Goal: Find specific page/section: Find specific page/section

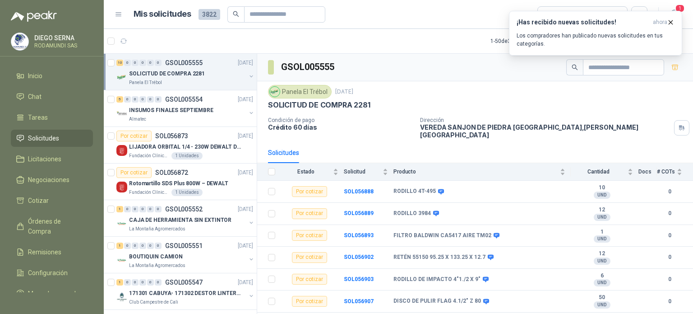
click at [123, 43] on icon "button" at bounding box center [123, 41] width 7 height 5
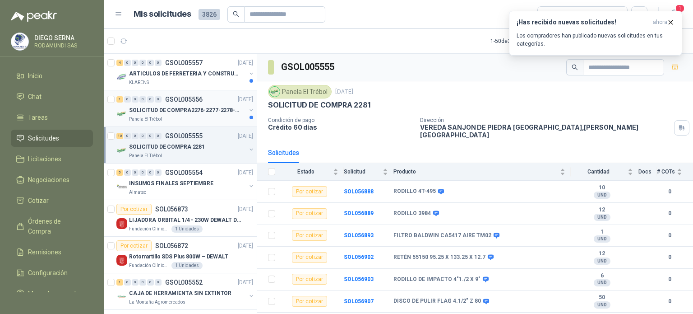
click at [161, 113] on p "SOLICITUD DE COMPRA2276-2277-2278-2284-2285-" at bounding box center [185, 110] width 112 height 9
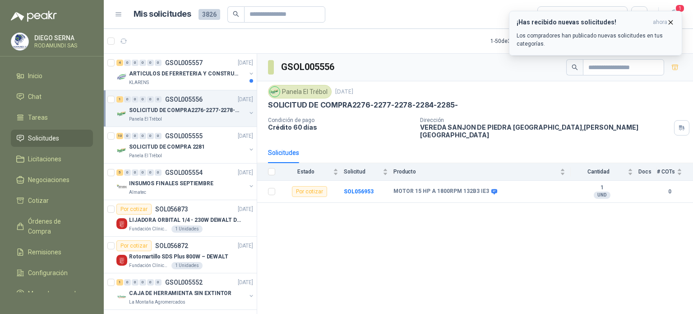
click at [671, 20] on icon "button" at bounding box center [671, 22] width 8 height 8
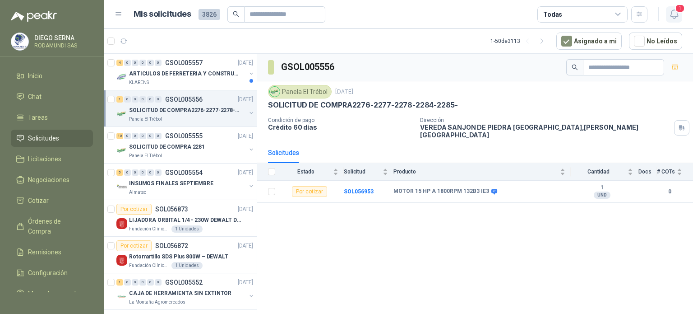
click at [674, 16] on icon "button" at bounding box center [674, 14] width 8 height 9
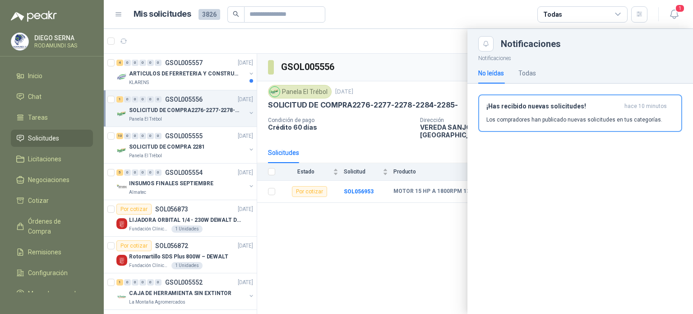
click at [383, 233] on div at bounding box center [398, 171] width 589 height 285
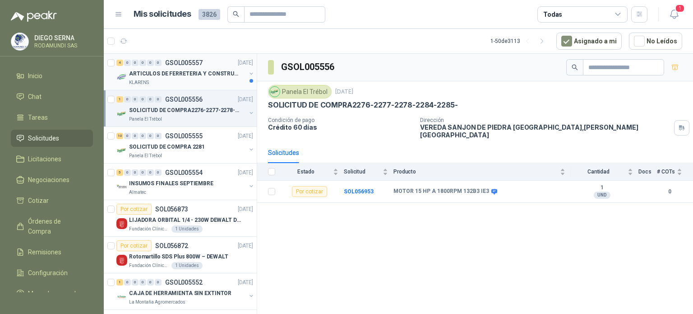
click at [167, 73] on p "ARTICULOS DE FERRETERIA Y CONSTRUCCION EN GENERAL" at bounding box center [185, 73] width 112 height 9
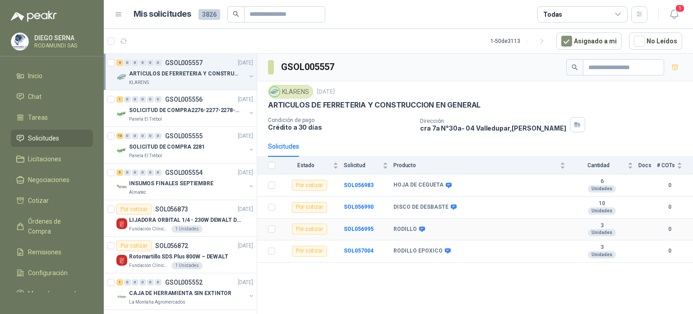
drag, startPoint x: 392, startPoint y: 226, endPoint x: 387, endPoint y: 225, distance: 5.9
click at [387, 225] on td "SOL056995" at bounding box center [369, 229] width 50 height 22
drag, startPoint x: 387, startPoint y: 225, endPoint x: 359, endPoint y: 228, distance: 27.7
click at [359, 228] on td "SOL056995" at bounding box center [369, 229] width 50 height 22
click at [349, 229] on b "SOL056995" at bounding box center [359, 229] width 30 height 6
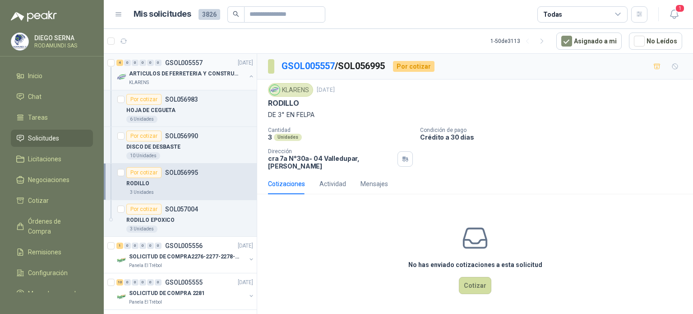
click at [239, 75] on p "ARTICULOS DE FERRETERIA Y CONSTRUCCION EN GENERAL" at bounding box center [185, 73] width 112 height 9
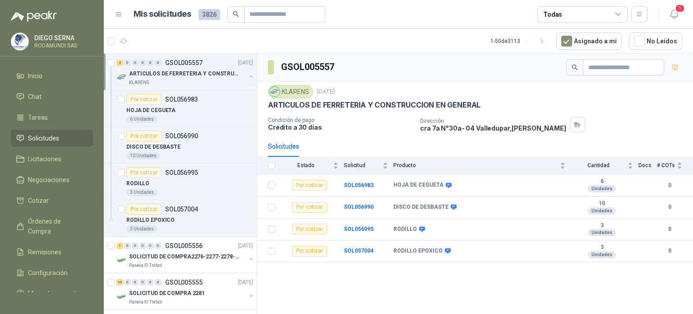
click at [100, 62] on menu "[PERSON_NAME] SAS Inicio Chat Tareas Solicitudes Licitaciones Negociaciones Cot…" at bounding box center [52, 157] width 104 height 314
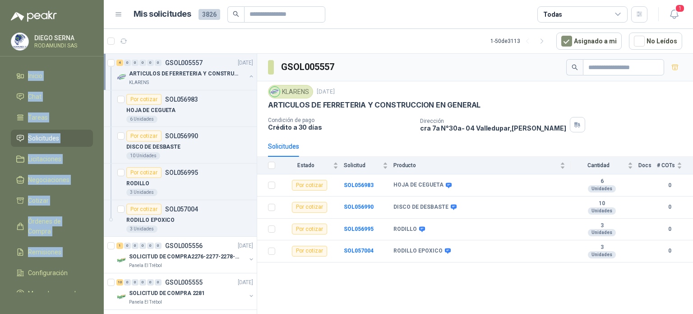
drag, startPoint x: 100, startPoint y: 62, endPoint x: 100, endPoint y: 251, distance: 189.0
click at [100, 251] on menu "[PERSON_NAME] SAS Inicio Chat Tareas Solicitudes Licitaciones Negociaciones Cot…" at bounding box center [52, 157] width 104 height 314
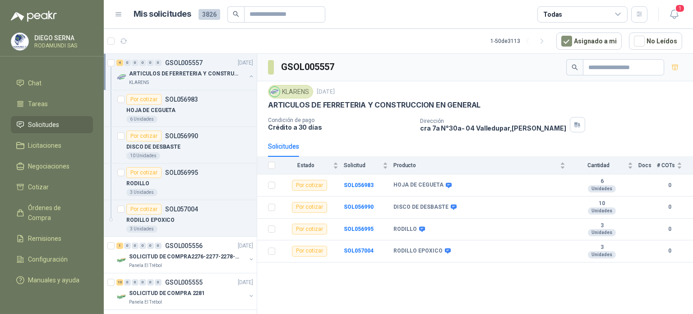
click at [102, 294] on menu "[PERSON_NAME] SAS Inicio Chat Tareas Solicitudes Licitaciones Negociaciones Cot…" at bounding box center [52, 157] width 104 height 314
click at [101, 295] on menu "[PERSON_NAME] SAS Inicio Chat Tareas Solicitudes Licitaciones Negociaciones Cot…" at bounding box center [52, 157] width 104 height 314
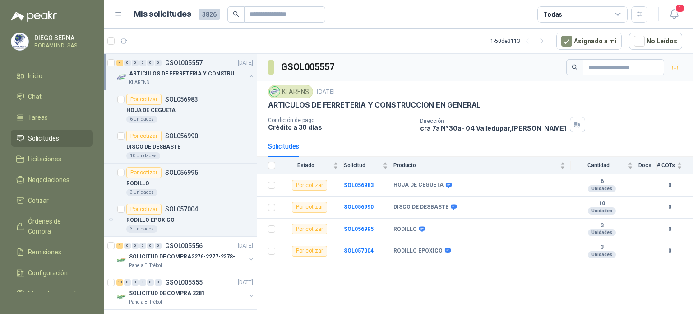
click at [101, 63] on menu "[PERSON_NAME] SAS Inicio Chat Tareas Solicitudes Licitaciones Negociaciones Cot…" at bounding box center [52, 157] width 104 height 314
click at [61, 183] on span "Negociaciones" at bounding box center [49, 180] width 42 height 10
